Goal: Learn about a topic: Learn about a topic

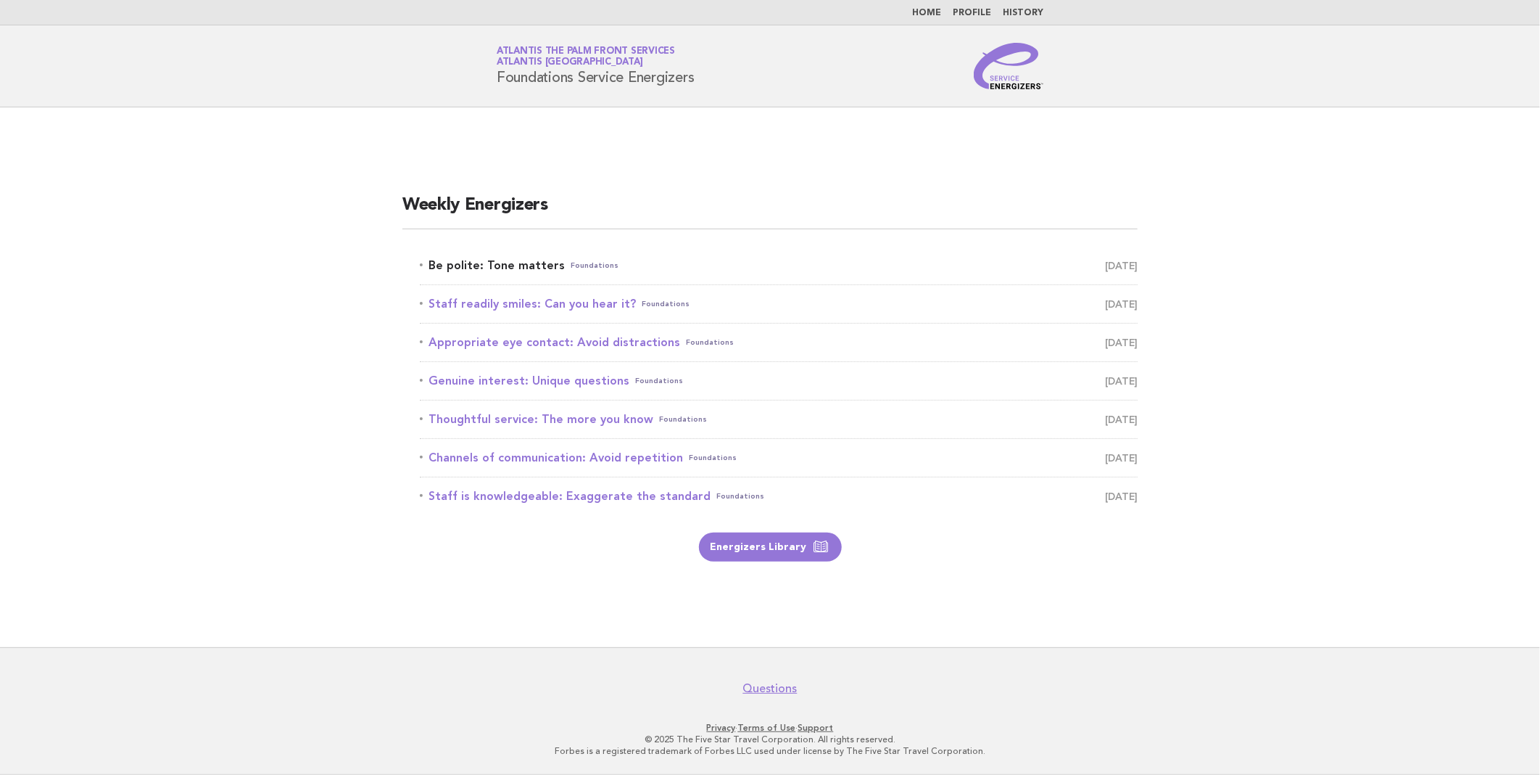
click at [461, 260] on link "Be polite: Tone matters Foundations [DATE]" at bounding box center [779, 265] width 718 height 20
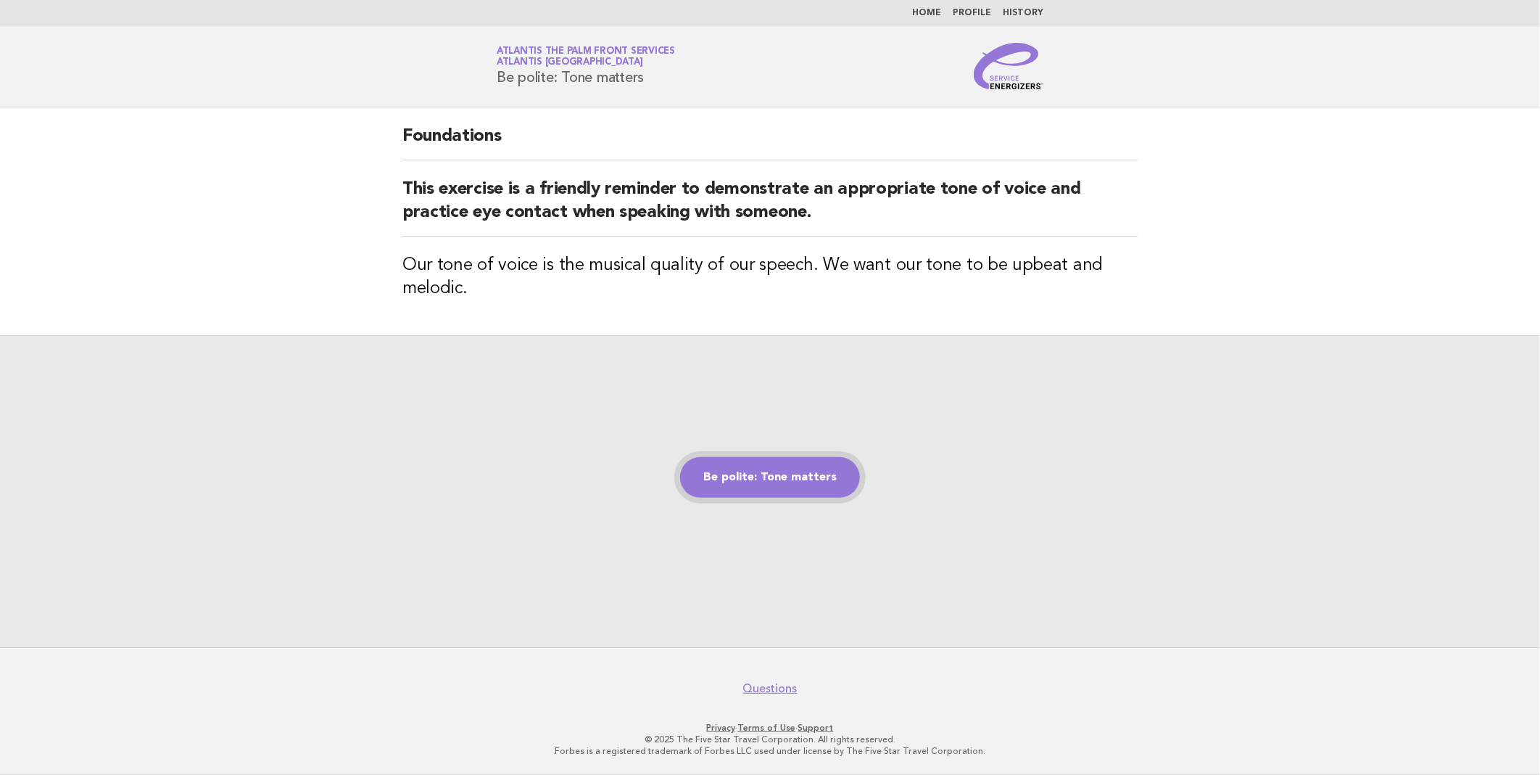
click at [743, 481] on link "Be polite: Tone matters" at bounding box center [770, 477] width 180 height 41
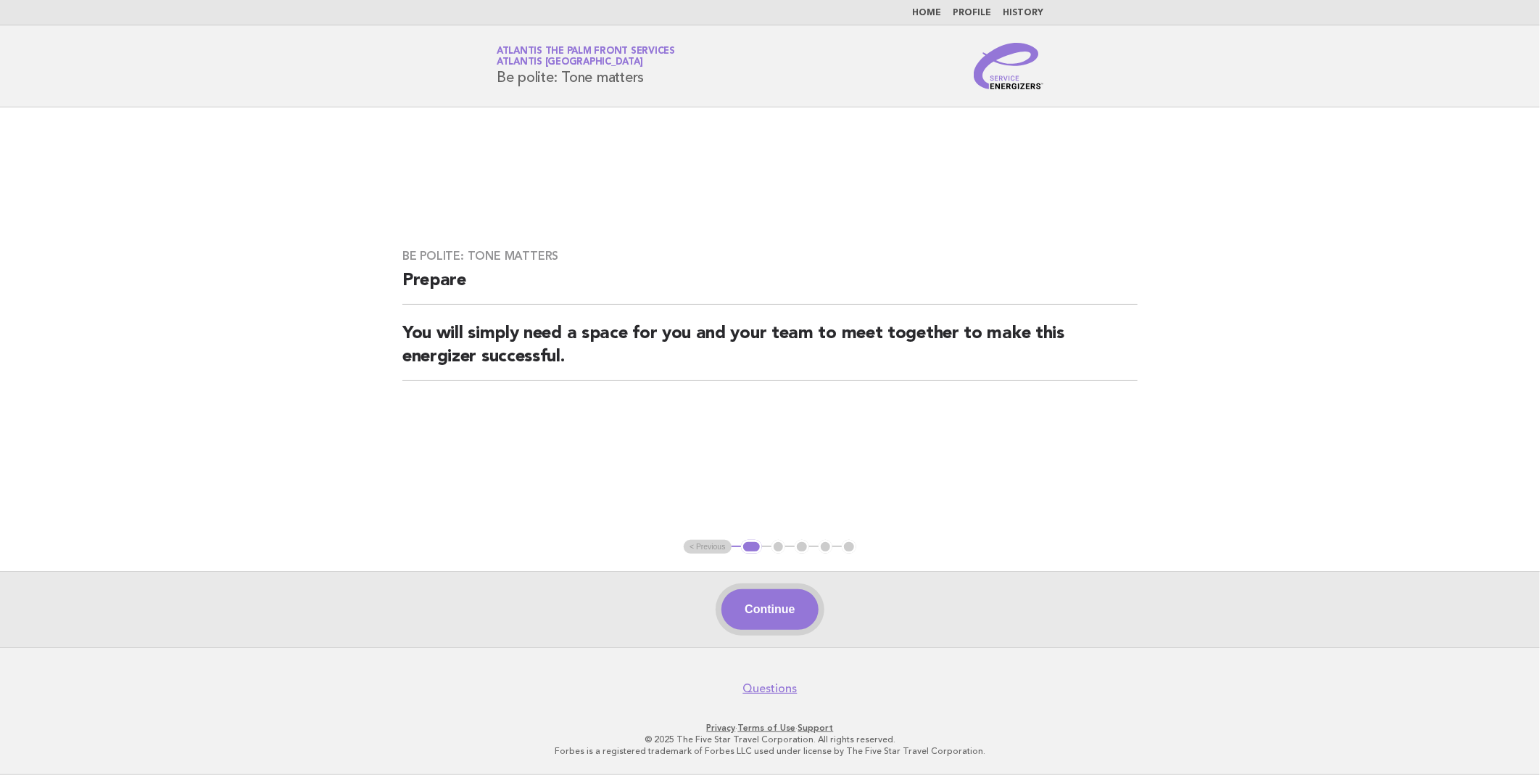
click at [776, 599] on button "Continue" at bounding box center [770, 609] width 96 height 41
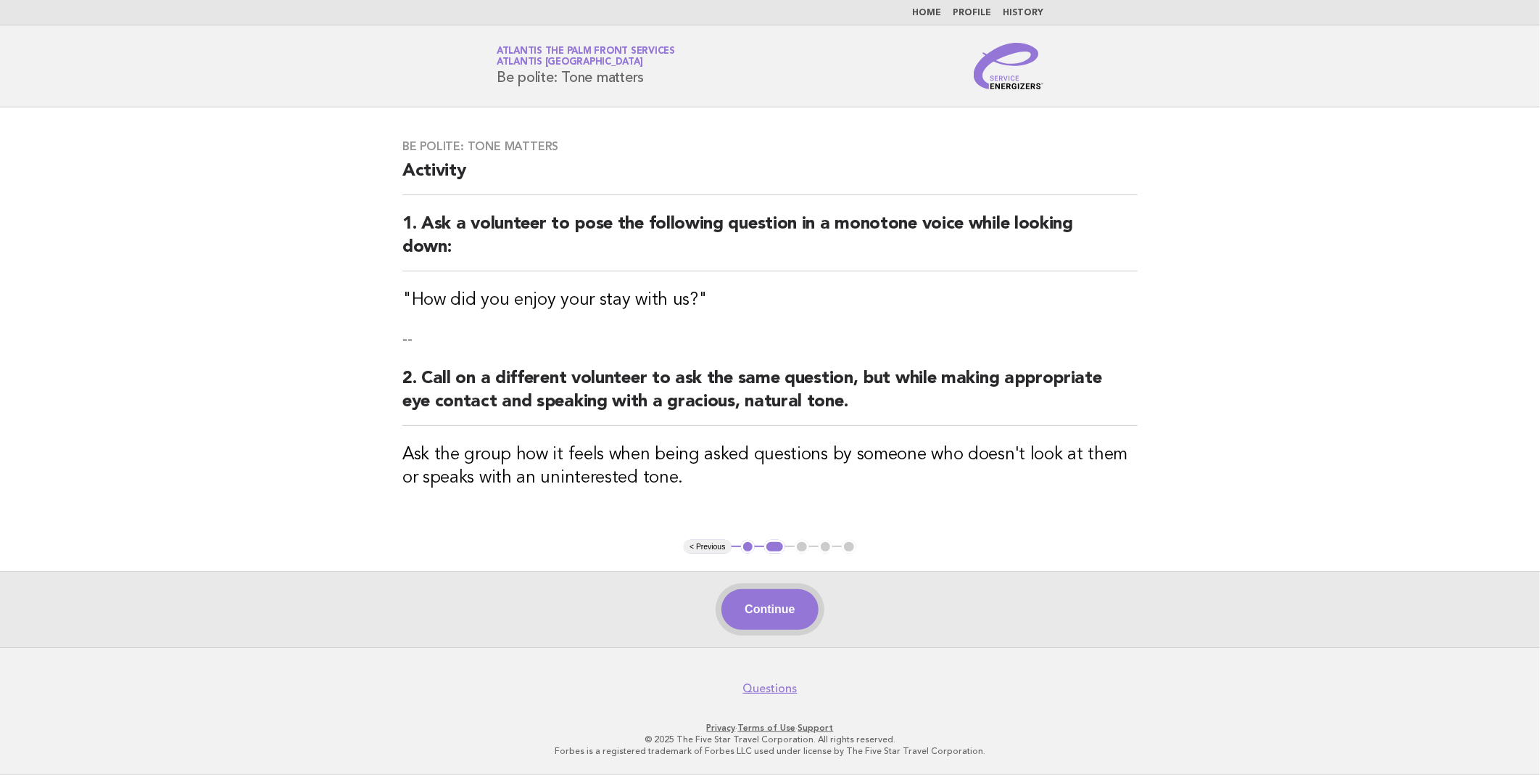
click at [778, 611] on button "Continue" at bounding box center [770, 609] width 96 height 41
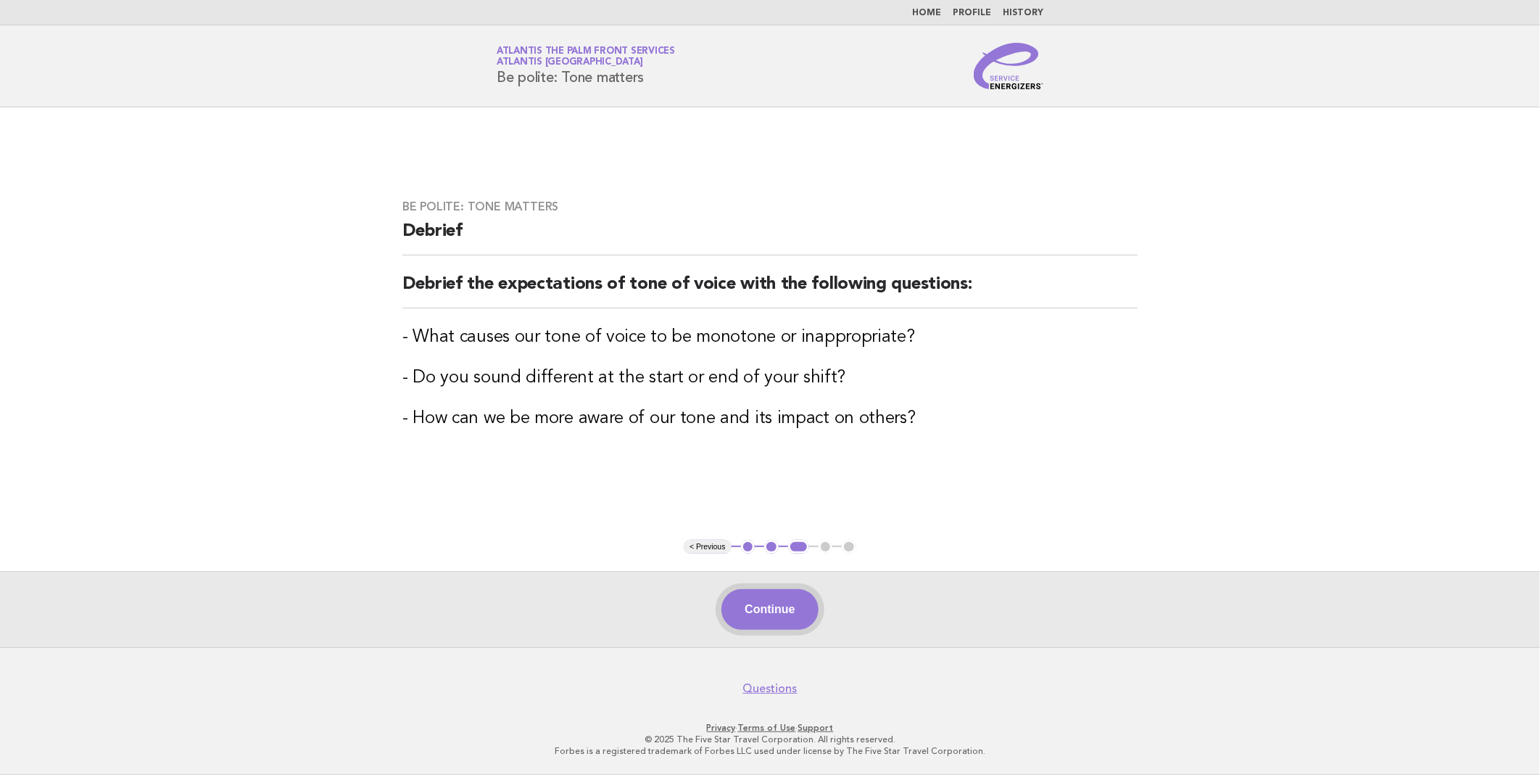
click at [774, 615] on button "Continue" at bounding box center [770, 609] width 96 height 41
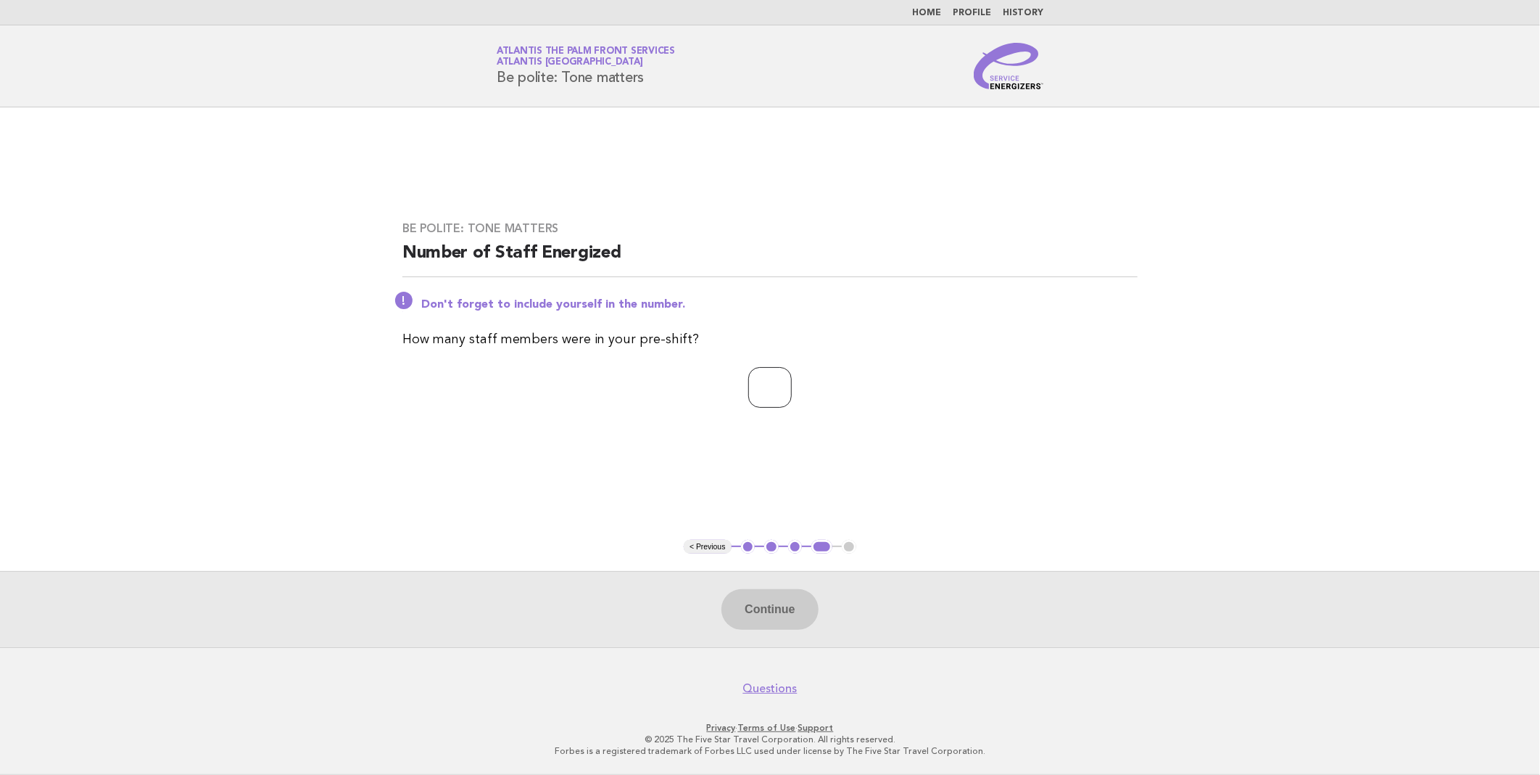
click at [754, 389] on input "number" at bounding box center [770, 387] width 44 height 41
type input "*"
click at [781, 600] on button "Continue" at bounding box center [770, 609] width 96 height 41
